Goal: Task Accomplishment & Management: Use online tool/utility

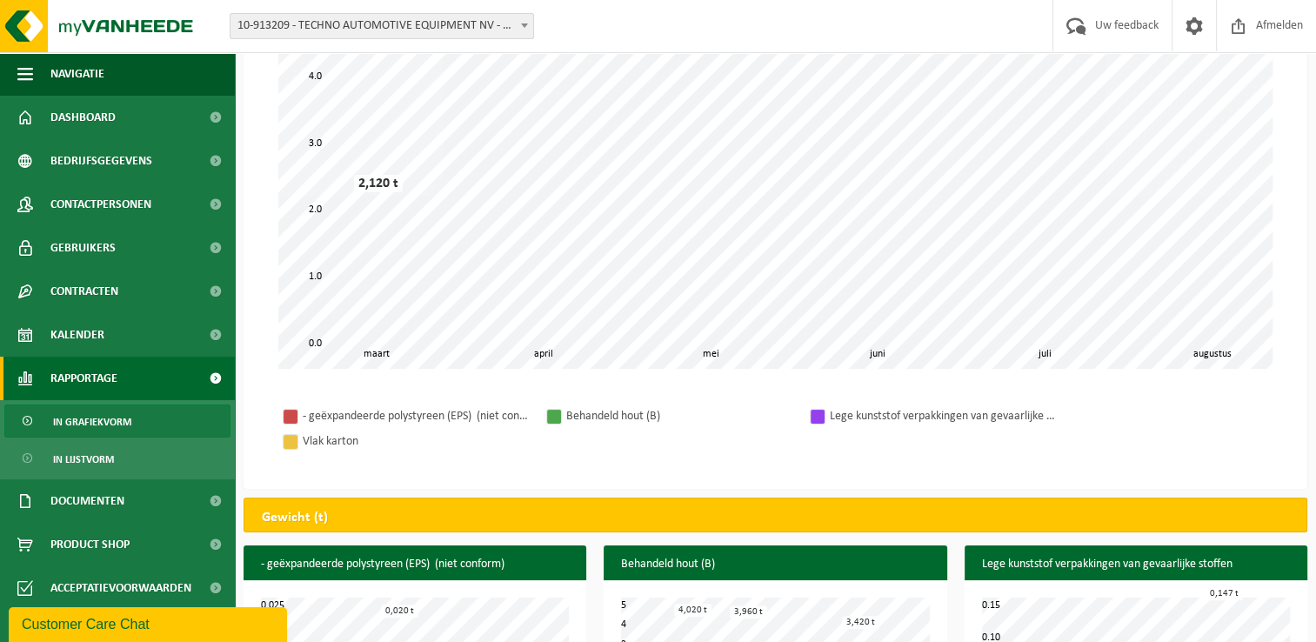
scroll to position [261, 0]
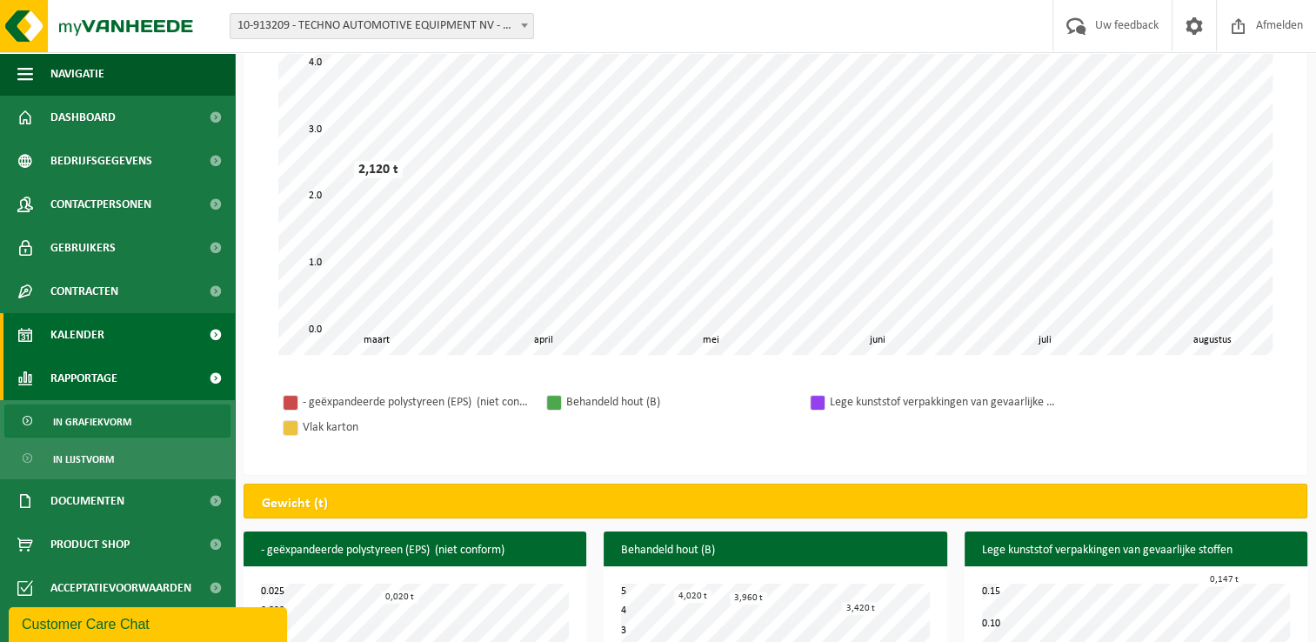
click at [112, 336] on link "Kalender" at bounding box center [117, 334] width 235 height 43
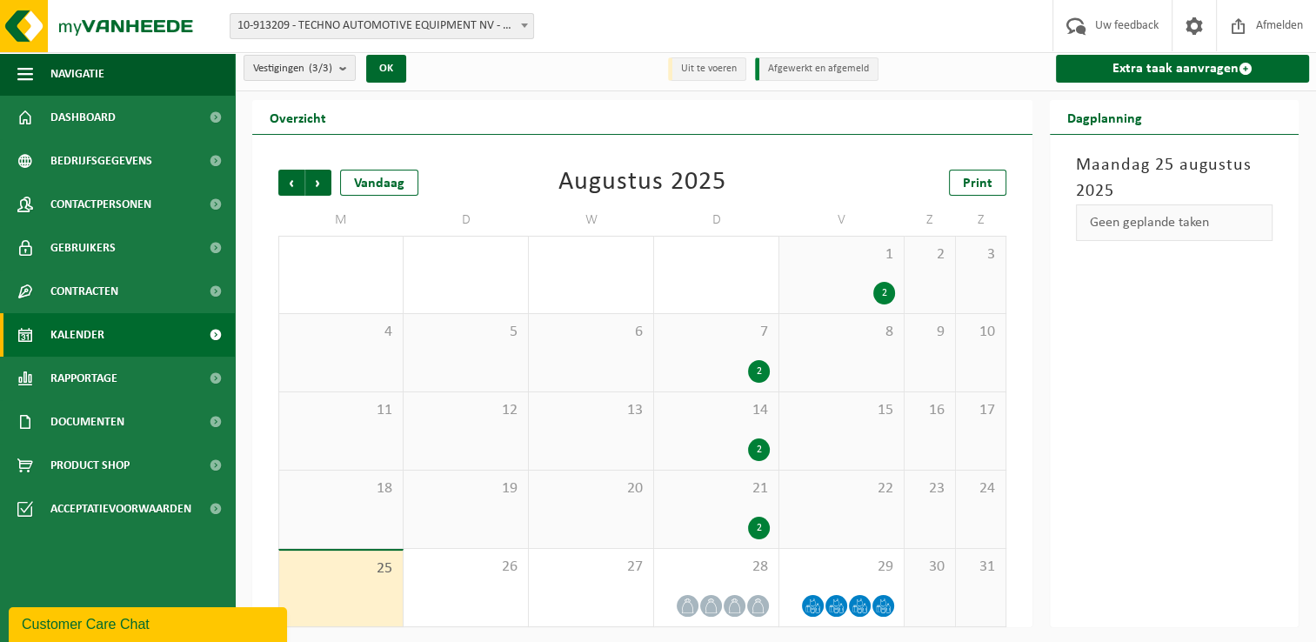
scroll to position [7, 0]
click at [371, 573] on span "25" at bounding box center [341, 567] width 106 height 19
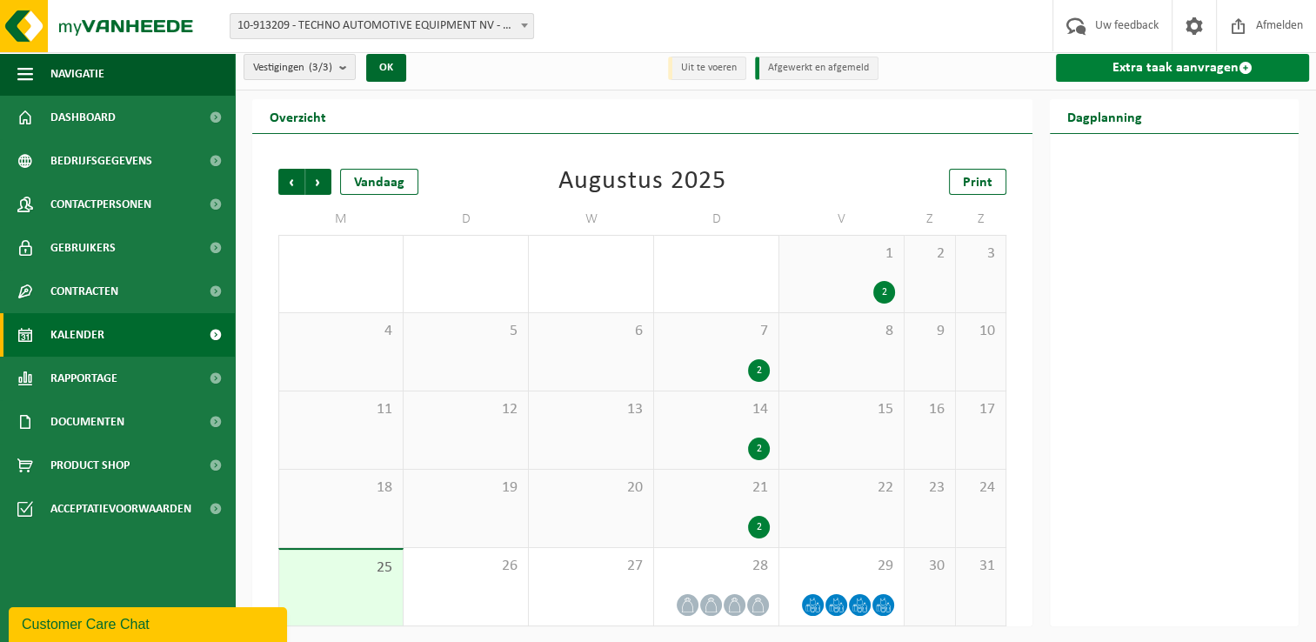
click at [1132, 69] on link "Extra taak aanvragen" at bounding box center [1182, 68] width 253 height 28
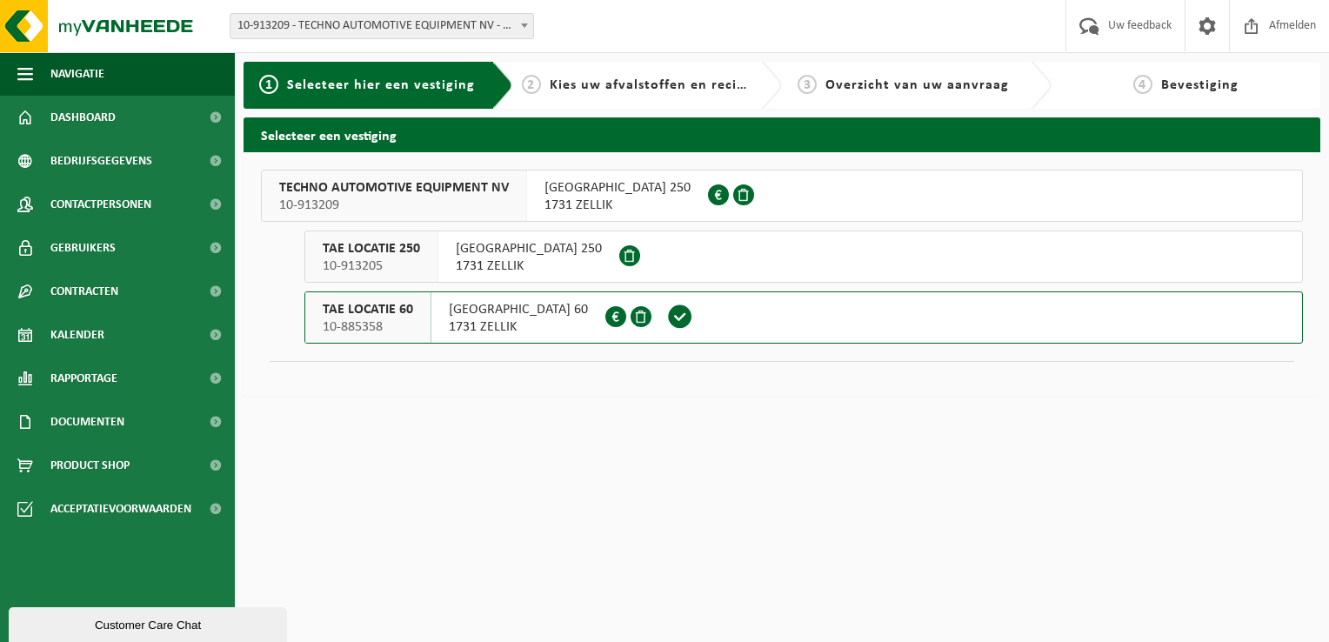
click at [567, 316] on span "ZONE 1 RESEARCH PARK 60" at bounding box center [518, 309] width 139 height 17
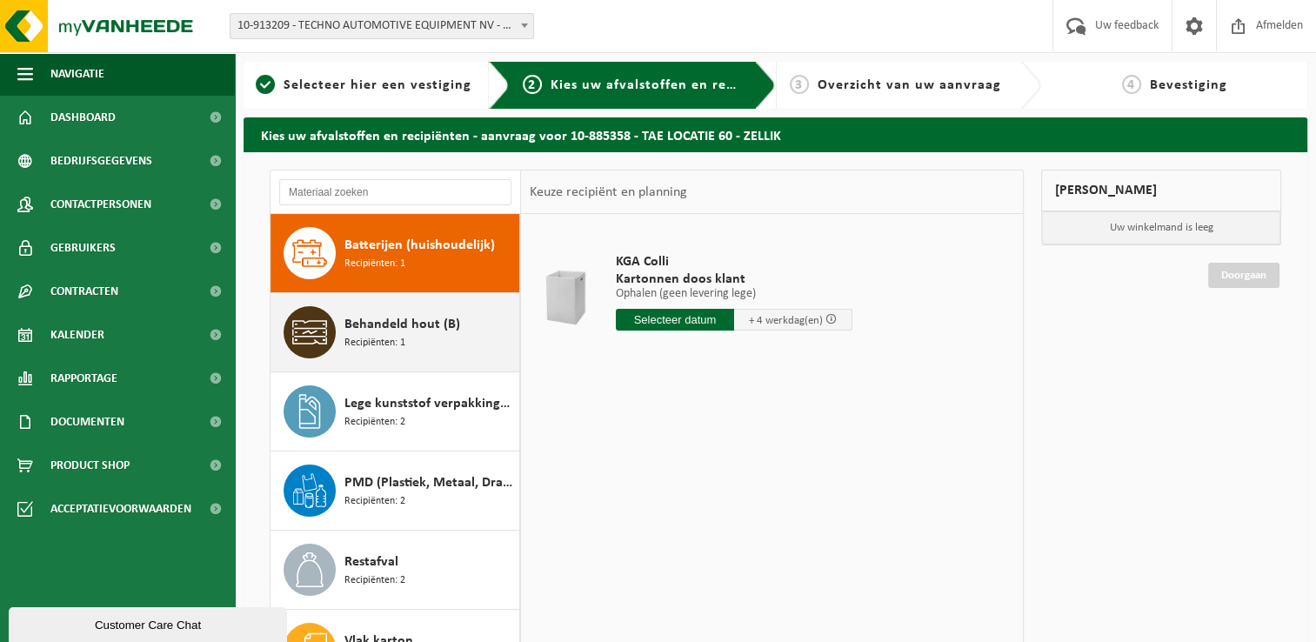
click at [404, 330] on span "Behandeld hout (B)" at bounding box center [402, 324] width 116 height 21
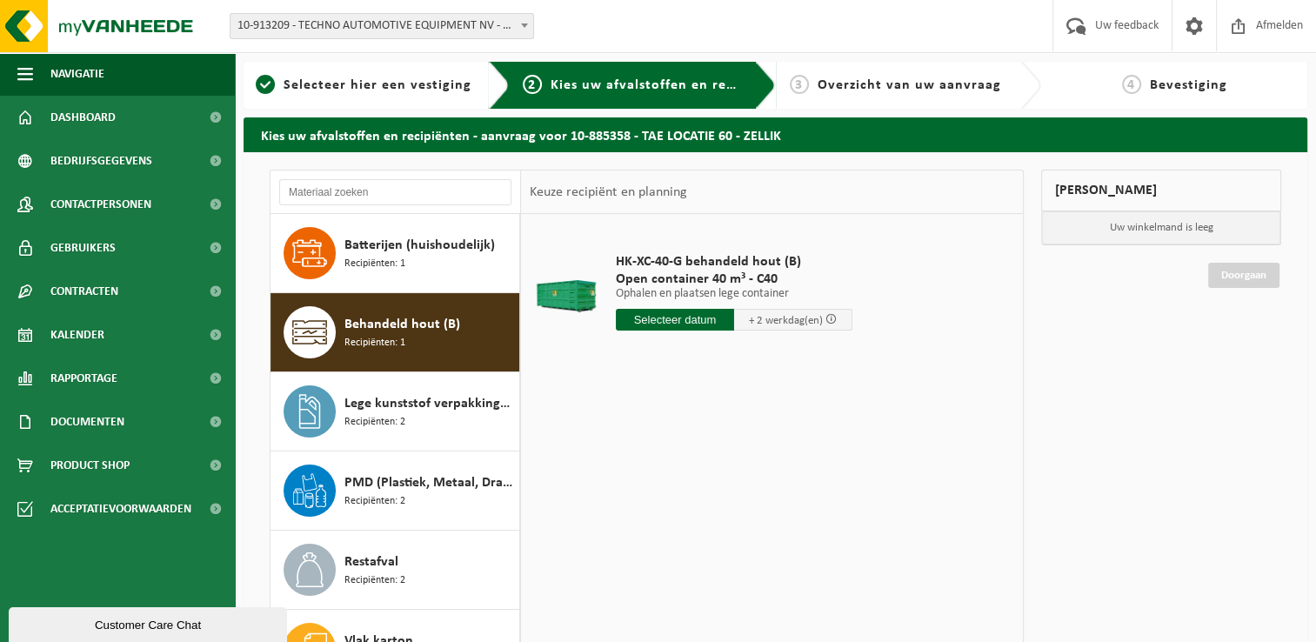
click at [662, 317] on input "text" at bounding box center [675, 320] width 118 height 22
click at [691, 531] on div "27" at bounding box center [693, 530] width 30 height 28
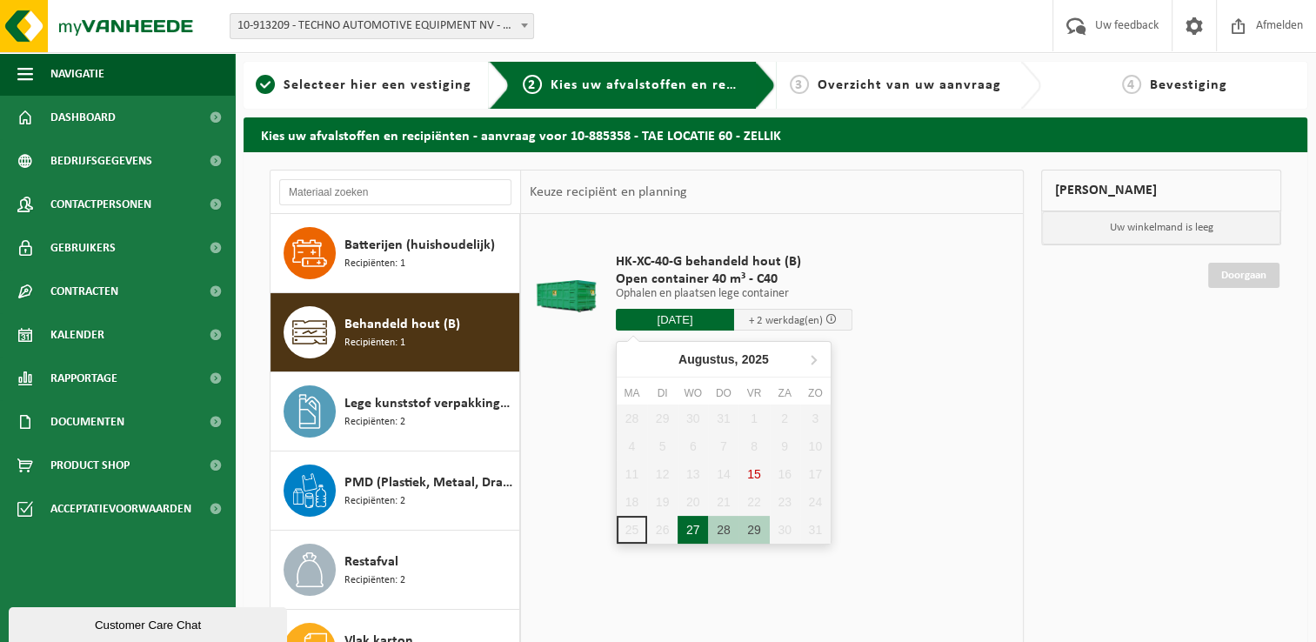
type input "Van 2025-08-27"
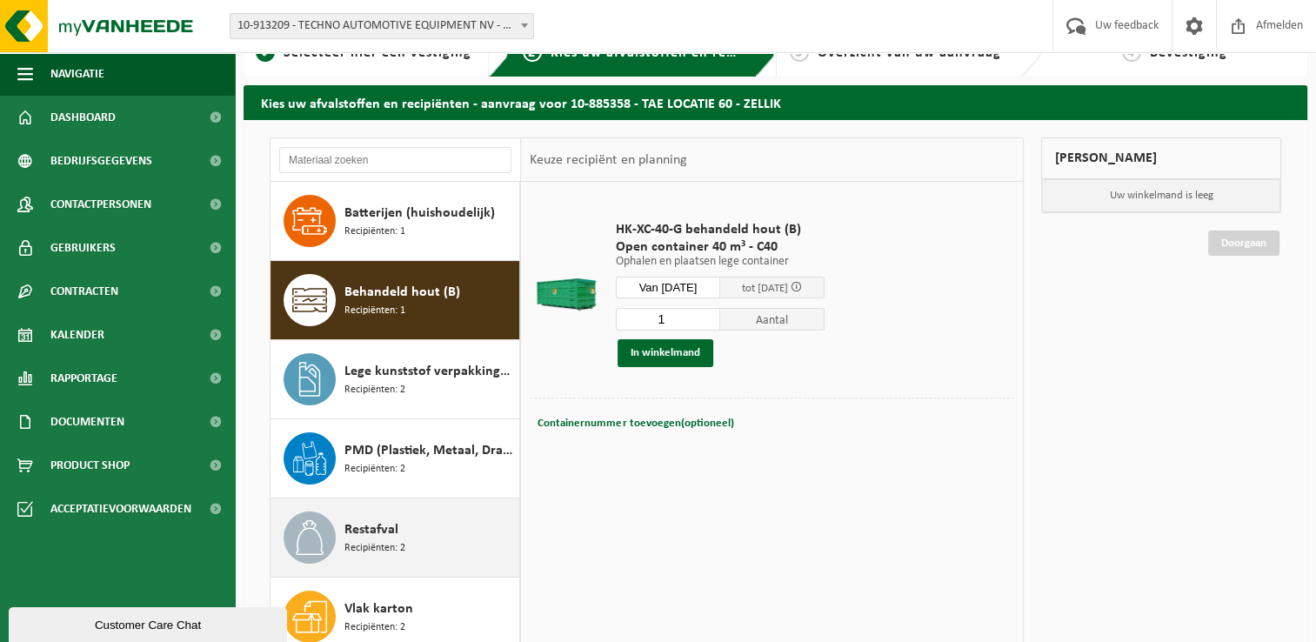
scroll to position [87, 0]
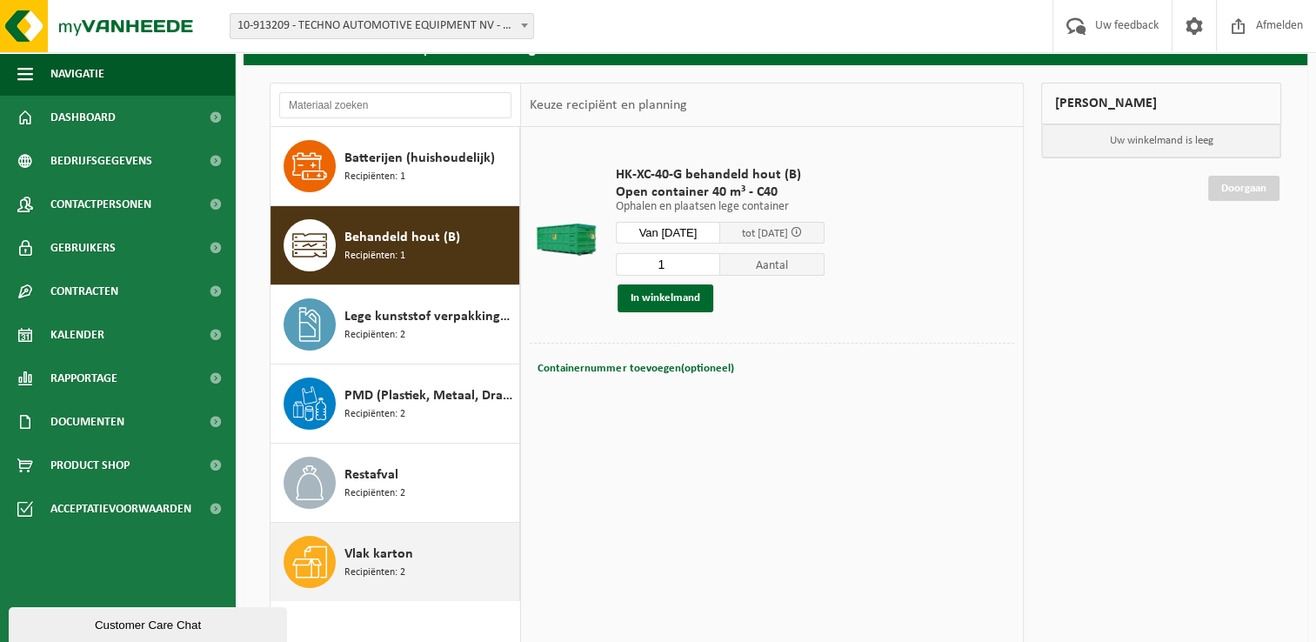
click at [383, 552] on span "Vlak karton" at bounding box center [378, 554] width 69 height 21
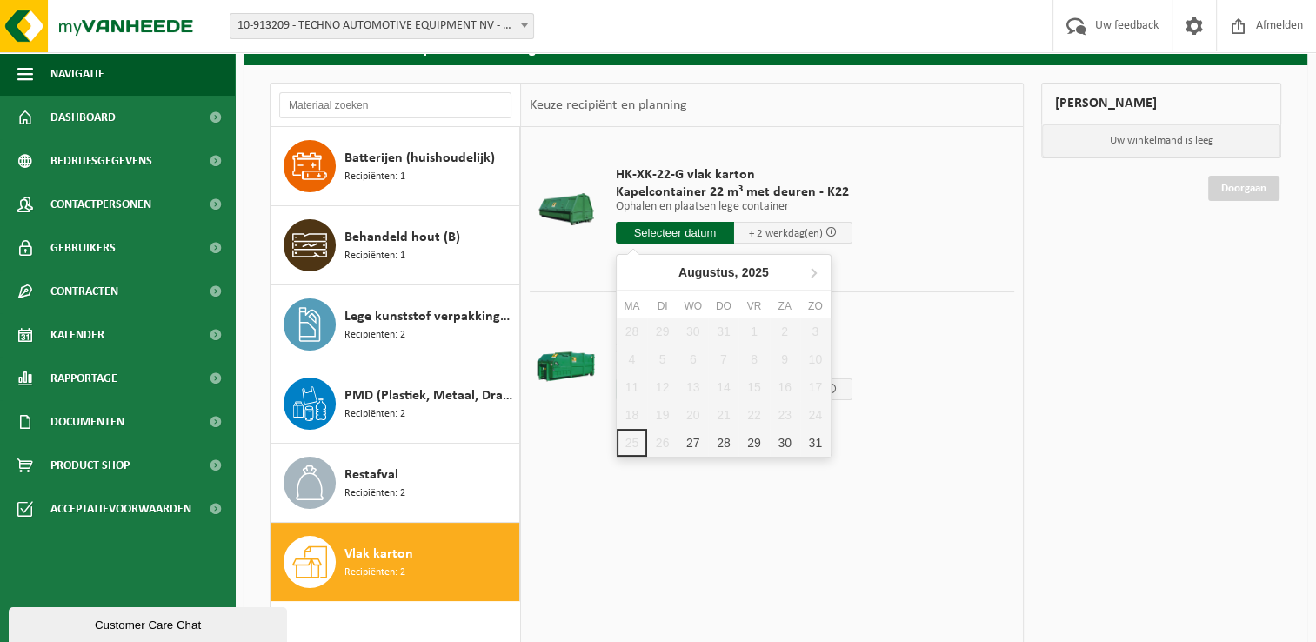
click at [673, 232] on input "text" at bounding box center [675, 233] width 118 height 22
click at [595, 494] on div "HK-XK-22-G vlak karton Kapelcontainer 22 m³ met deuren - K22 Ophalen en plaatse…" at bounding box center [772, 388] width 502 height 522
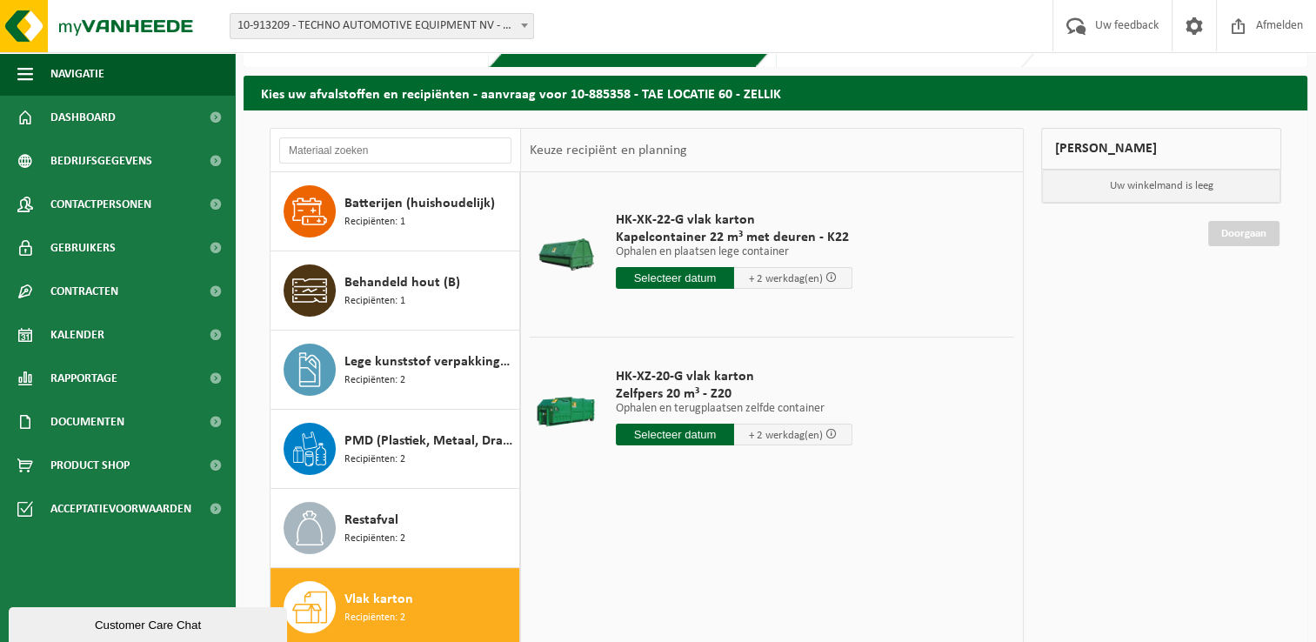
scroll to position [0, 0]
